Goal: Transaction & Acquisition: Purchase product/service

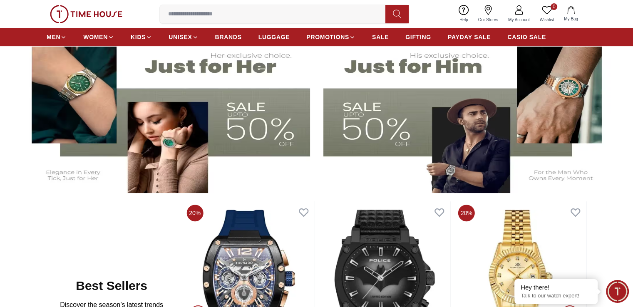
scroll to position [250, 0]
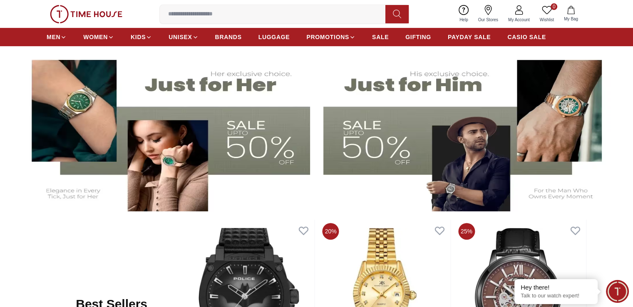
click at [390, 143] on img at bounding box center [468, 130] width 290 height 161
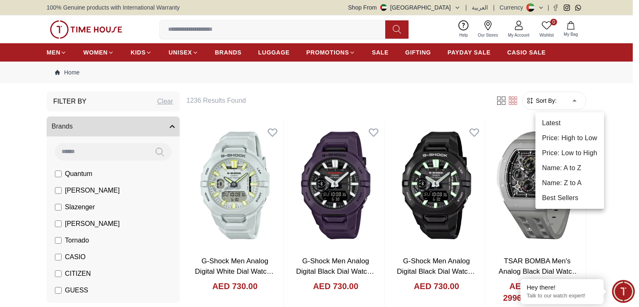
click at [568, 154] on li "Price: Low to High" at bounding box center [569, 153] width 69 height 15
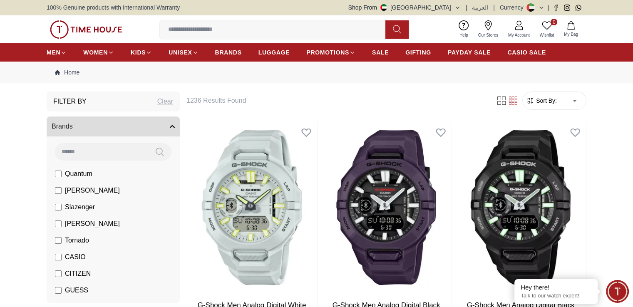
type input "*"
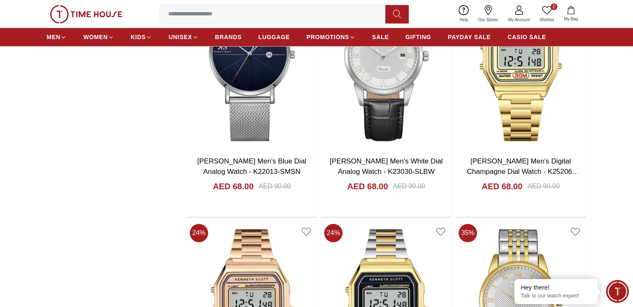
scroll to position [873, 0]
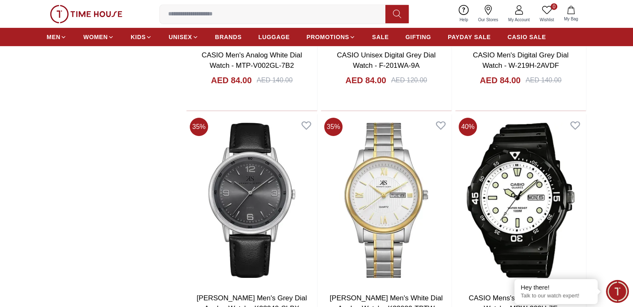
scroll to position [2994, 0]
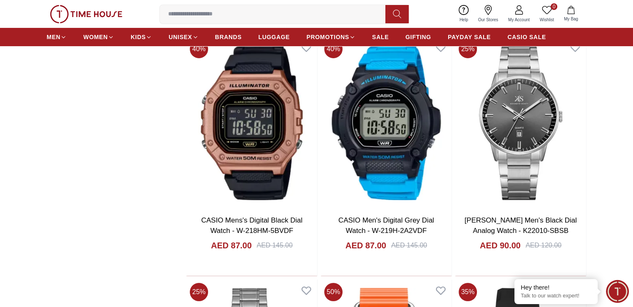
scroll to position [3244, 0]
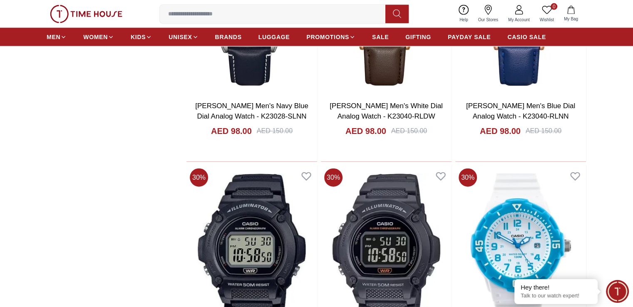
scroll to position [5074, 0]
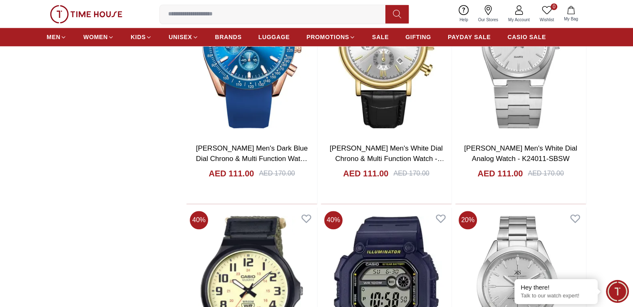
scroll to position [7236, 0]
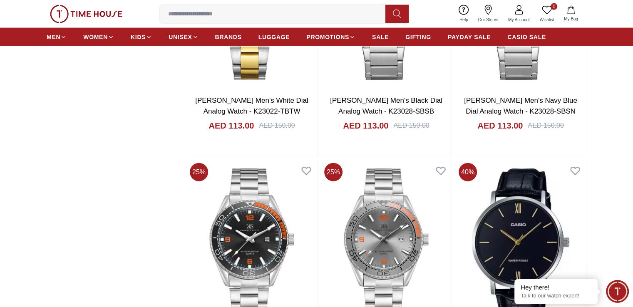
scroll to position [8234, 0]
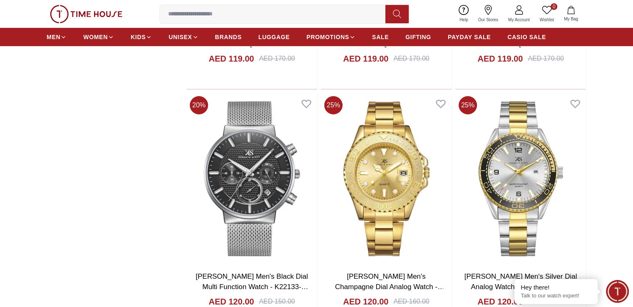
scroll to position [9274, 0]
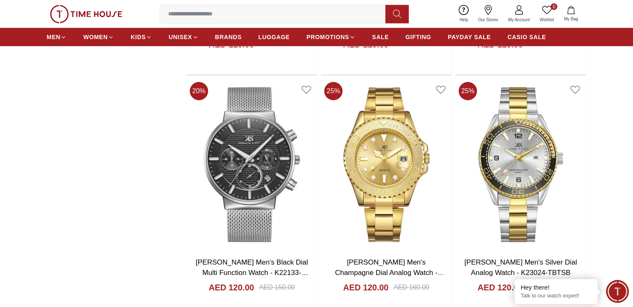
scroll to position [9440, 0]
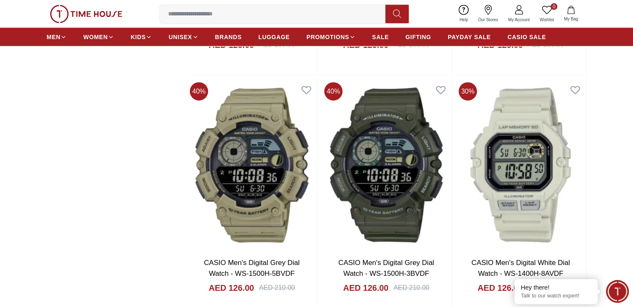
scroll to position [11478, 0]
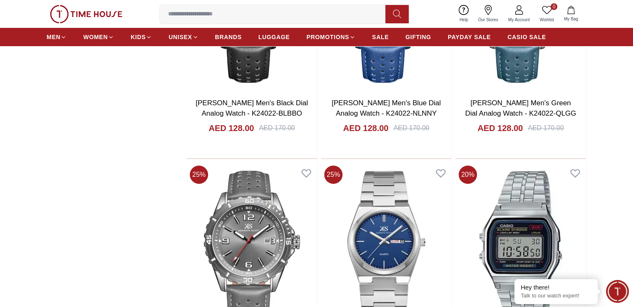
scroll to position [12601, 0]
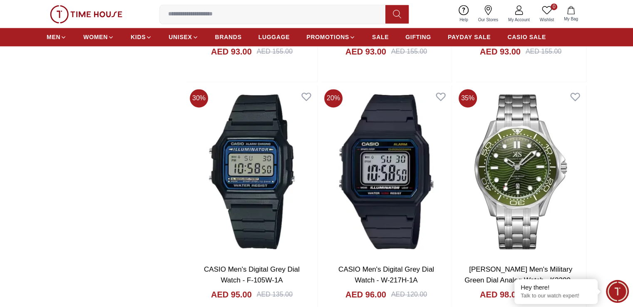
scroll to position [4658, 0]
